Goal: Information Seeking & Learning: Understand process/instructions

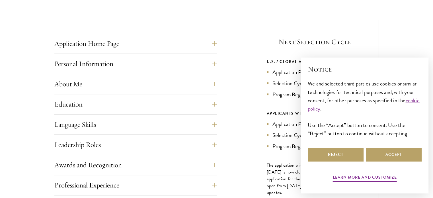
scroll to position [211, 0]
click at [215, 42] on button "Application Home Page" at bounding box center [140, 44] width 162 height 14
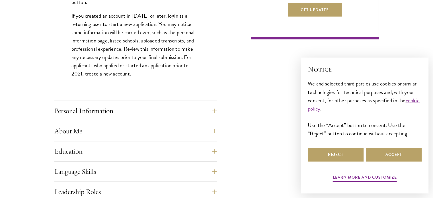
scroll to position [423, 0]
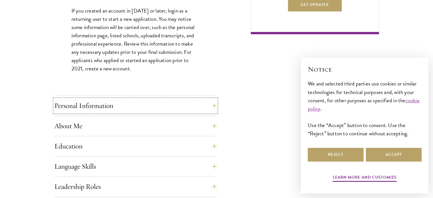
click at [207, 101] on button "Personal Information" at bounding box center [135, 106] width 162 height 14
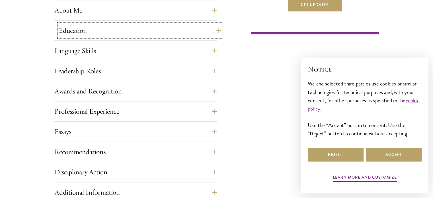
click at [212, 34] on button "Education" at bounding box center [140, 31] width 162 height 14
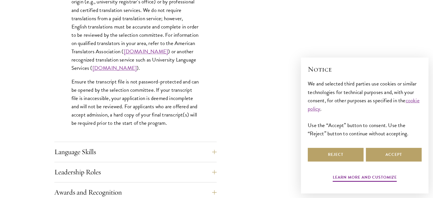
scroll to position [914, 0]
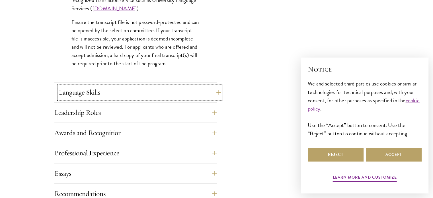
click at [211, 93] on button "Language Skills" at bounding box center [140, 92] width 162 height 14
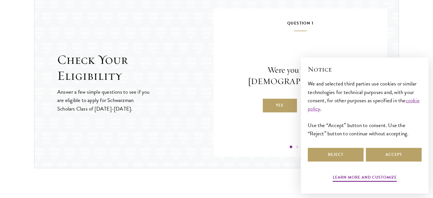
scroll to position [888, 0]
click at [155, 101] on header "Check Your Eligibility Answer a few simple questions to see if you are eligible…" at bounding box center [135, 82] width 156 height 61
click at [373, 154] on button "Accept" at bounding box center [394, 155] width 56 height 14
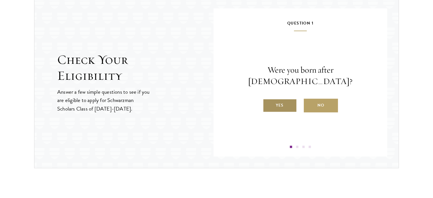
click at [289, 99] on label "Yes" at bounding box center [280, 106] width 34 height 14
click at [268, 99] on input "Yes" at bounding box center [265, 101] width 5 height 5
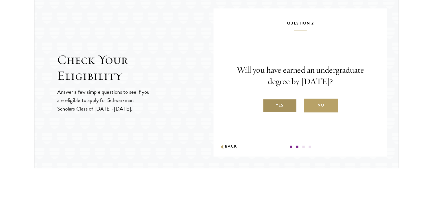
click at [276, 107] on label "Yes" at bounding box center [280, 106] width 34 height 14
click at [268, 104] on input "Yes" at bounding box center [265, 101] width 5 height 5
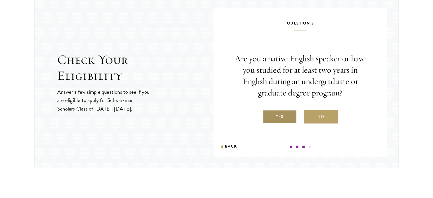
click at [279, 115] on label "Yes" at bounding box center [280, 117] width 34 height 14
click at [268, 115] on input "Yes" at bounding box center [265, 113] width 5 height 5
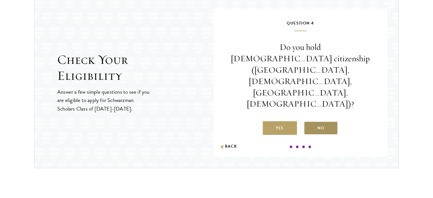
click at [323, 121] on label "No" at bounding box center [321, 128] width 34 height 14
click at [309, 122] on input "No" at bounding box center [306, 124] width 5 height 5
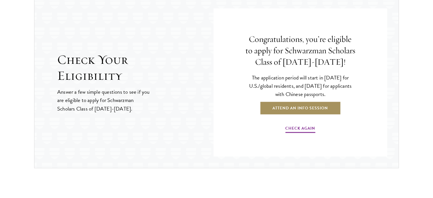
click at [290, 107] on link "Attend an Info Session" at bounding box center [300, 108] width 81 height 14
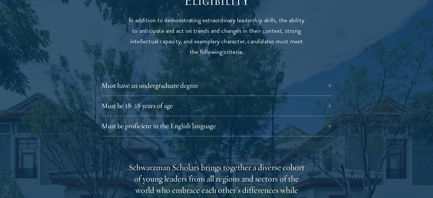
scroll to position [769, 0]
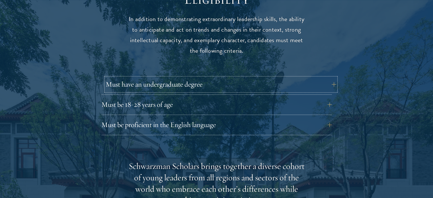
click at [335, 77] on button "Must have an undergraduate degree" at bounding box center [221, 84] width 231 height 14
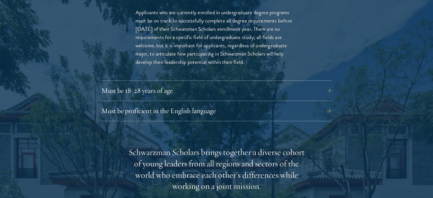
scroll to position [864, 0]
click at [306, 83] on button "Must be 18-28 years of age" at bounding box center [221, 90] width 231 height 14
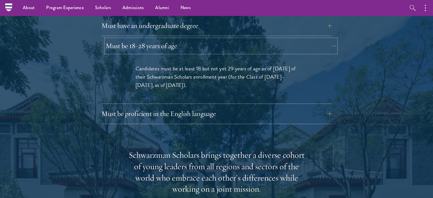
scroll to position [827, 0]
click at [267, 107] on button "Must be proficient in the English language" at bounding box center [221, 114] width 231 height 14
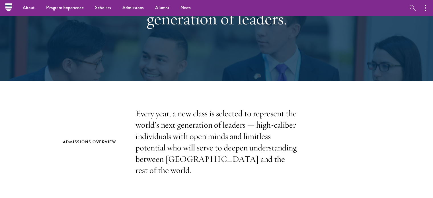
scroll to position [0, 0]
